Goal: Download file/media

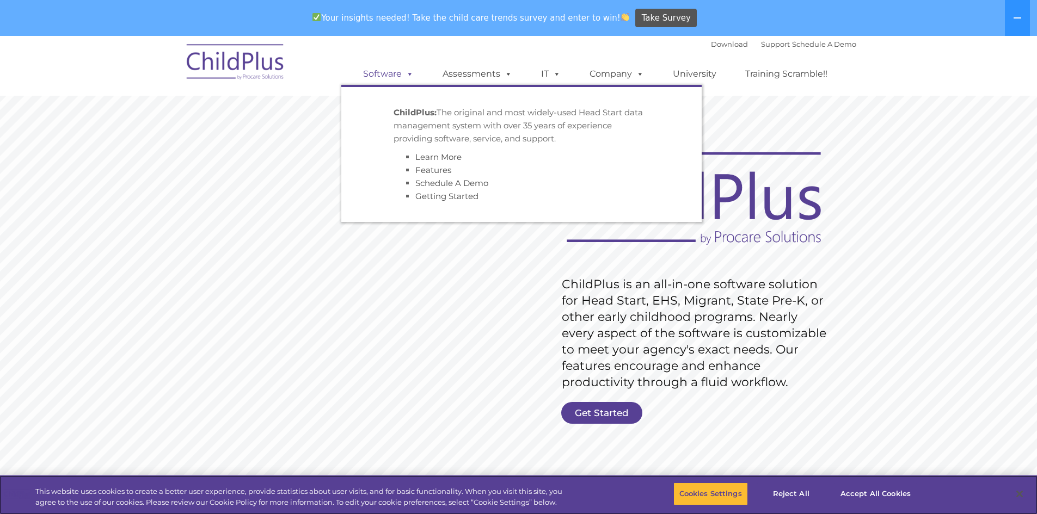
click at [399, 73] on link "Software" at bounding box center [388, 74] width 72 height 22
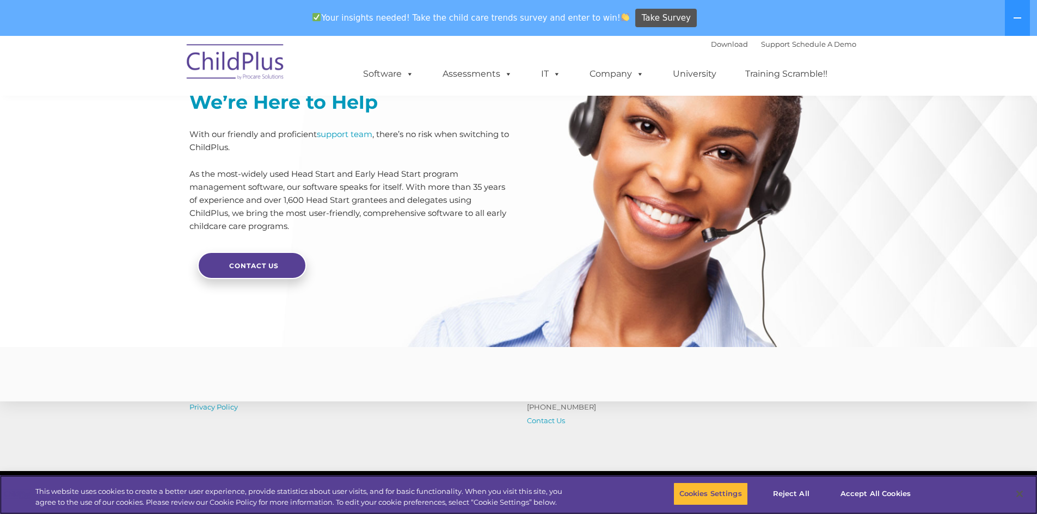
scroll to position [2586, 0]
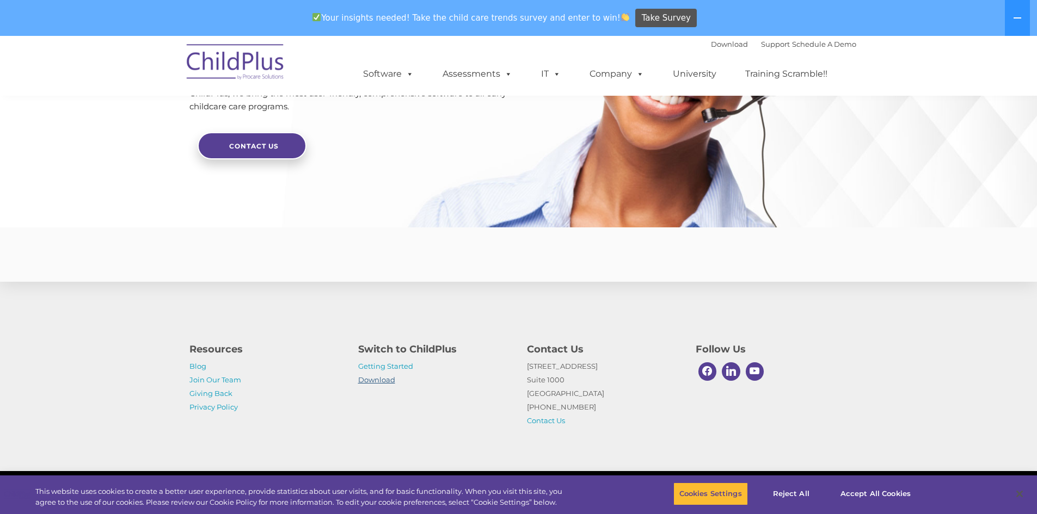
click at [375, 380] on link "Download" at bounding box center [376, 380] width 37 height 9
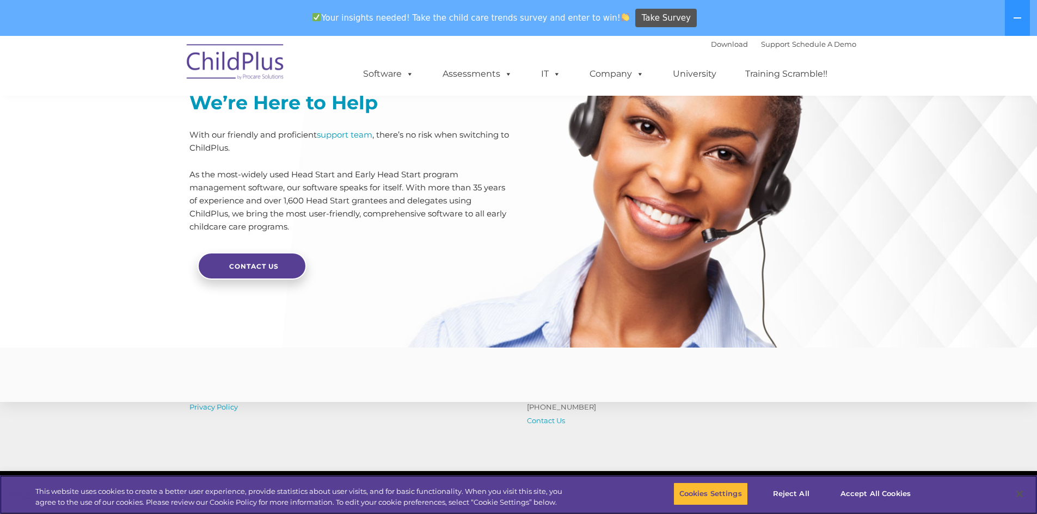
scroll to position [2586, 0]
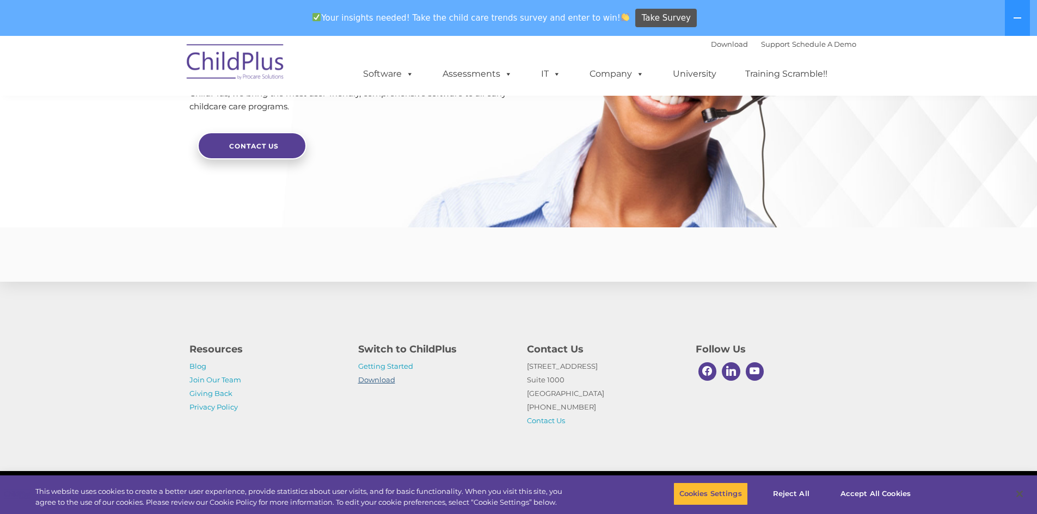
click at [366, 380] on link "Download" at bounding box center [376, 380] width 37 height 9
